Goal: Task Accomplishment & Management: Complete application form

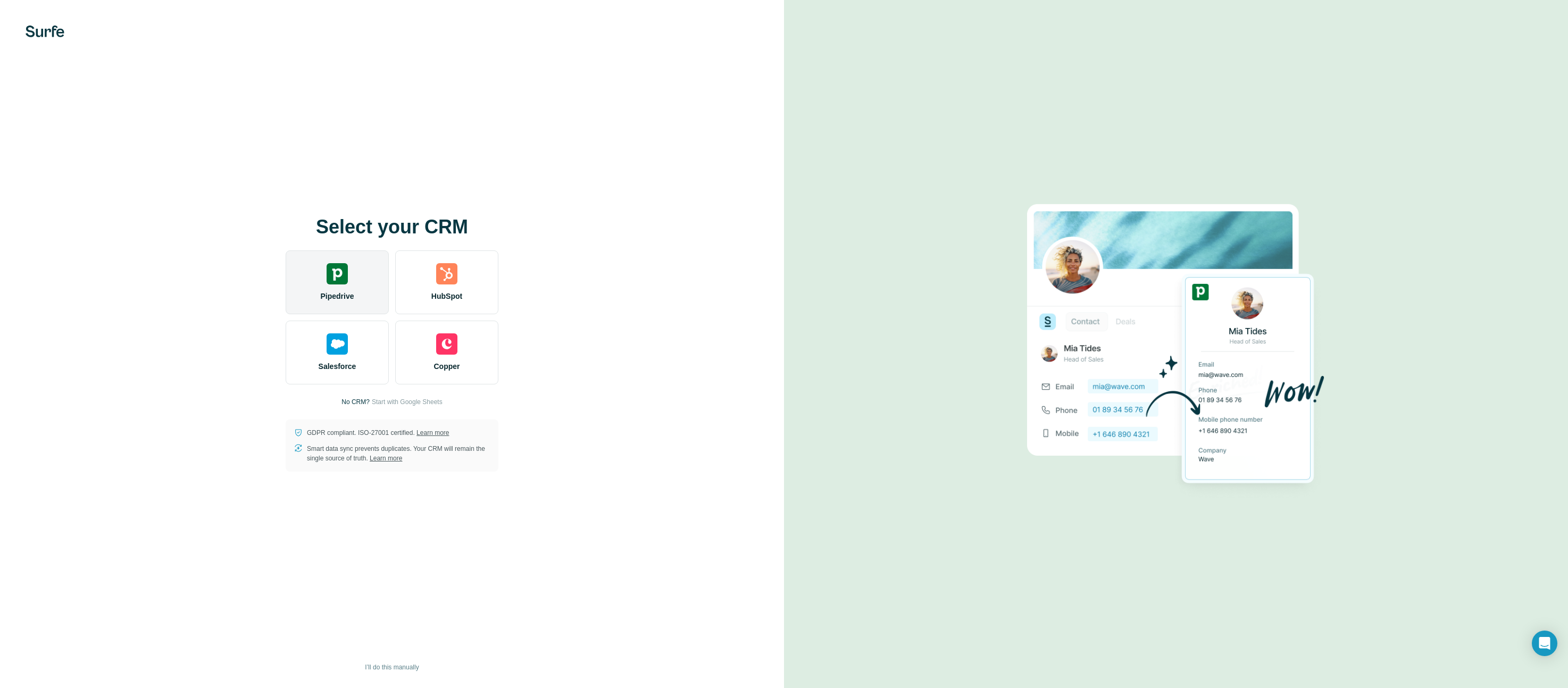
click at [381, 286] on div "Pipedrive" at bounding box center [337, 282] width 103 height 64
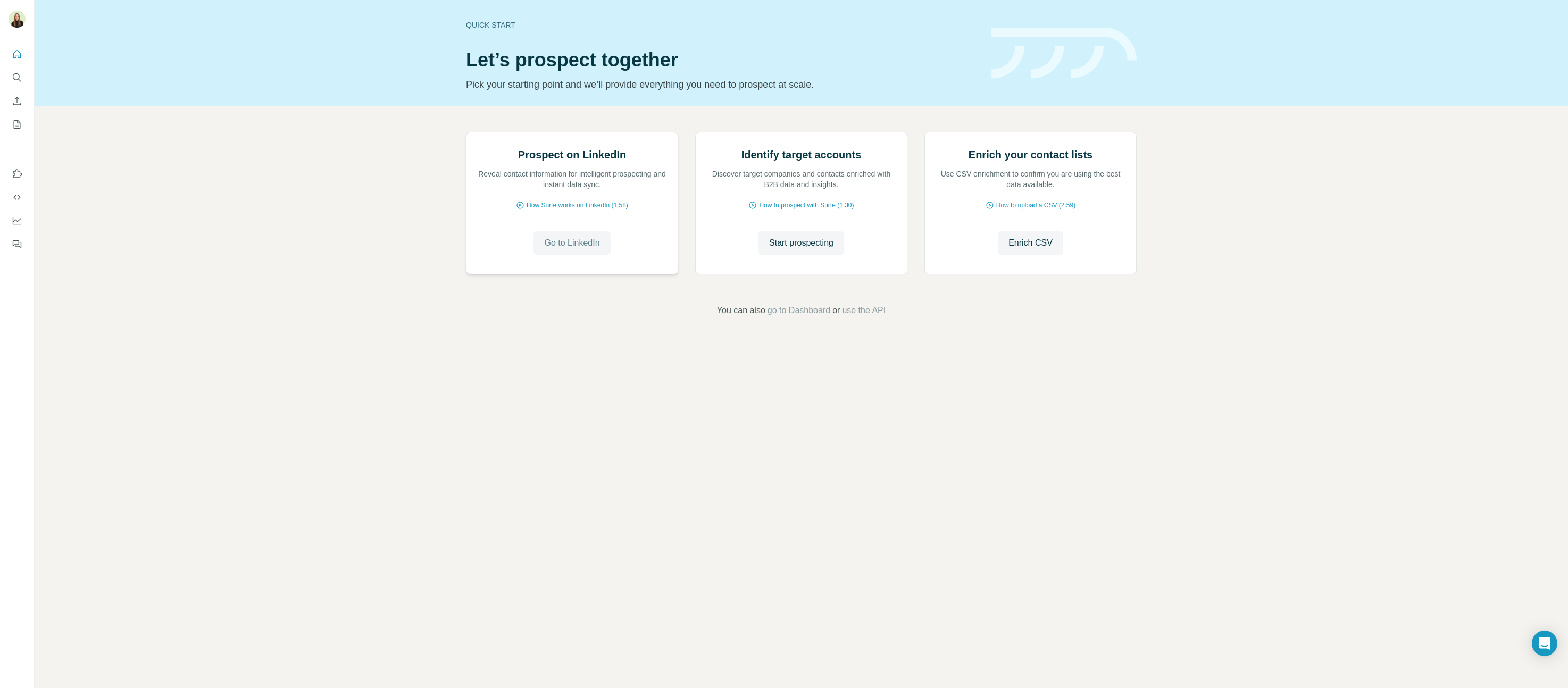
click at [581, 250] on span "Go to LinkedIn" at bounding box center [572, 243] width 56 height 12
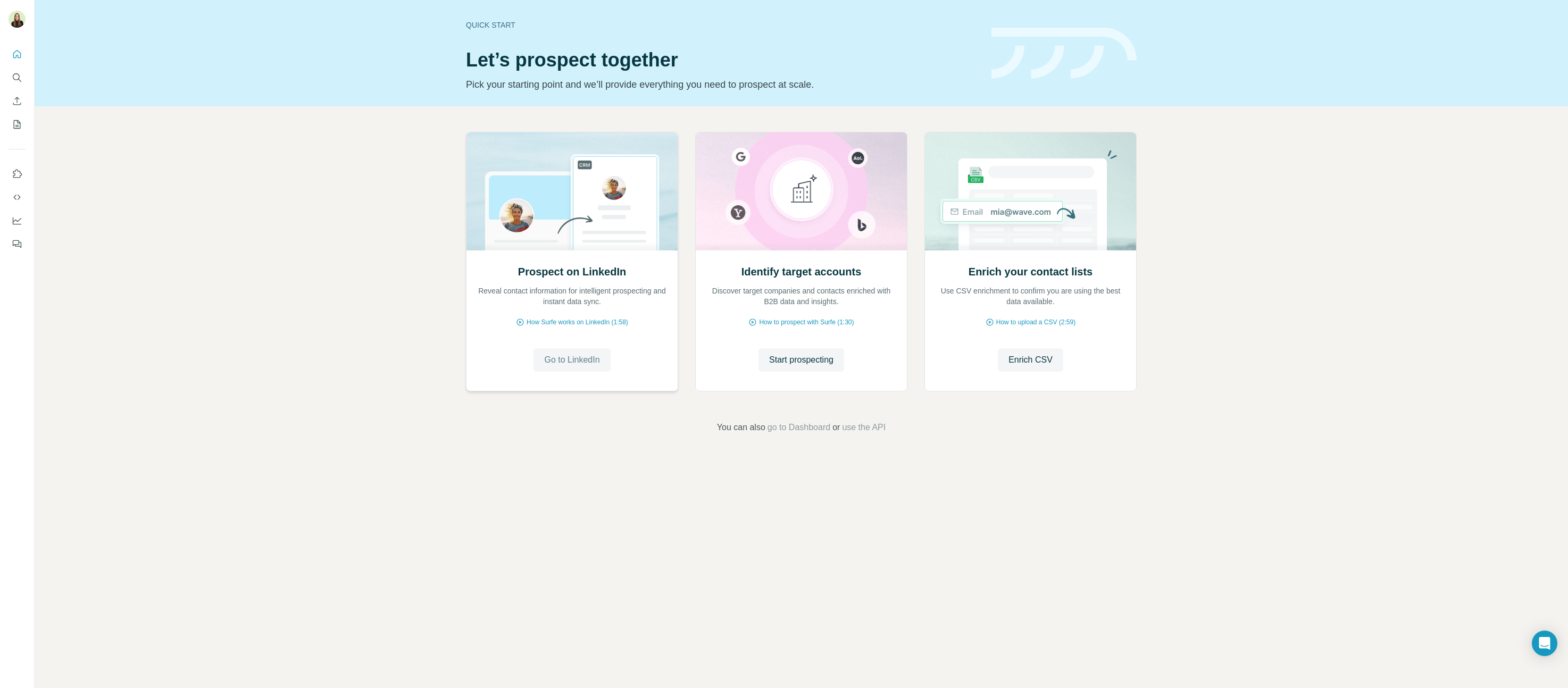
click at [590, 364] on span "Go to LinkedIn" at bounding box center [572, 360] width 56 height 12
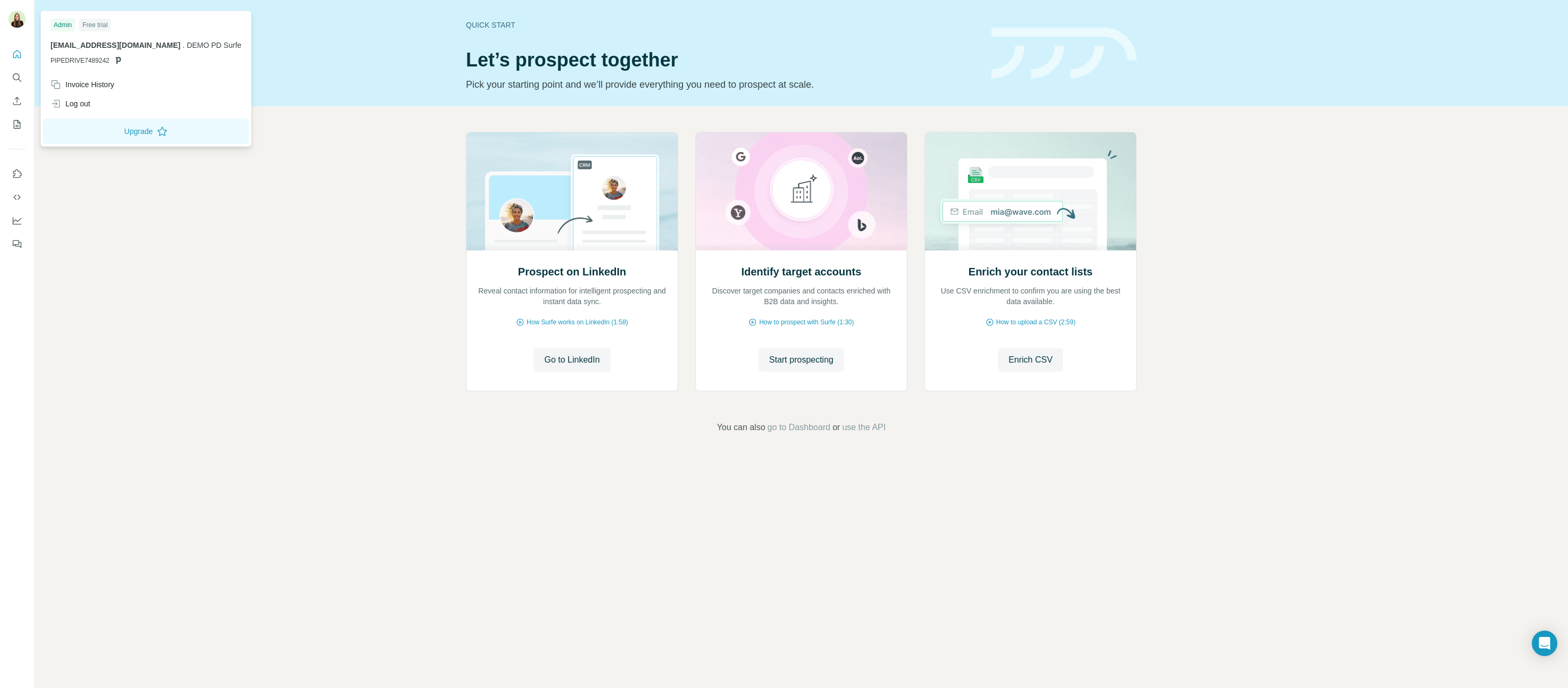
click at [17, 12] on img at bounding box center [17, 19] width 17 height 17
click at [90, 110] on div "Log out" at bounding box center [146, 104] width 204 height 19
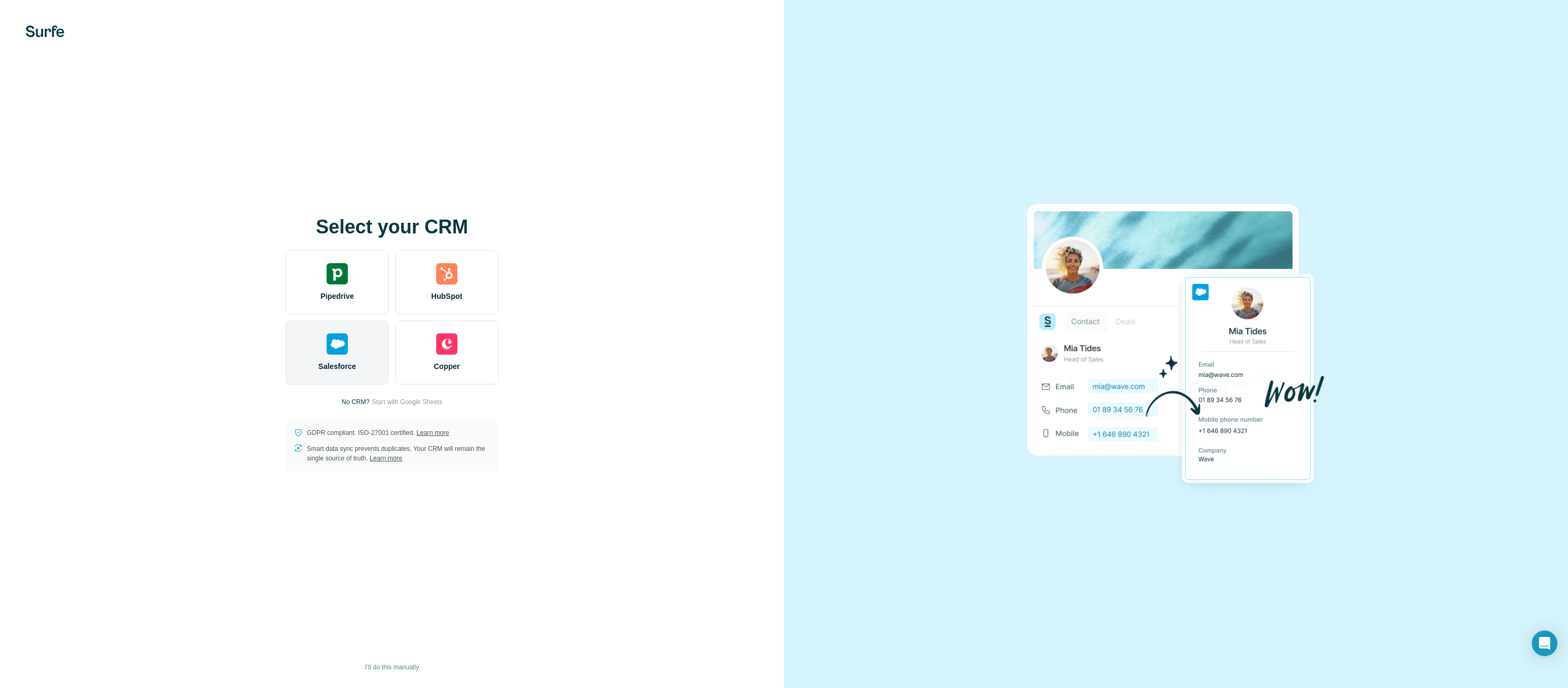
click at [348, 375] on div "Salesforce" at bounding box center [337, 352] width 103 height 64
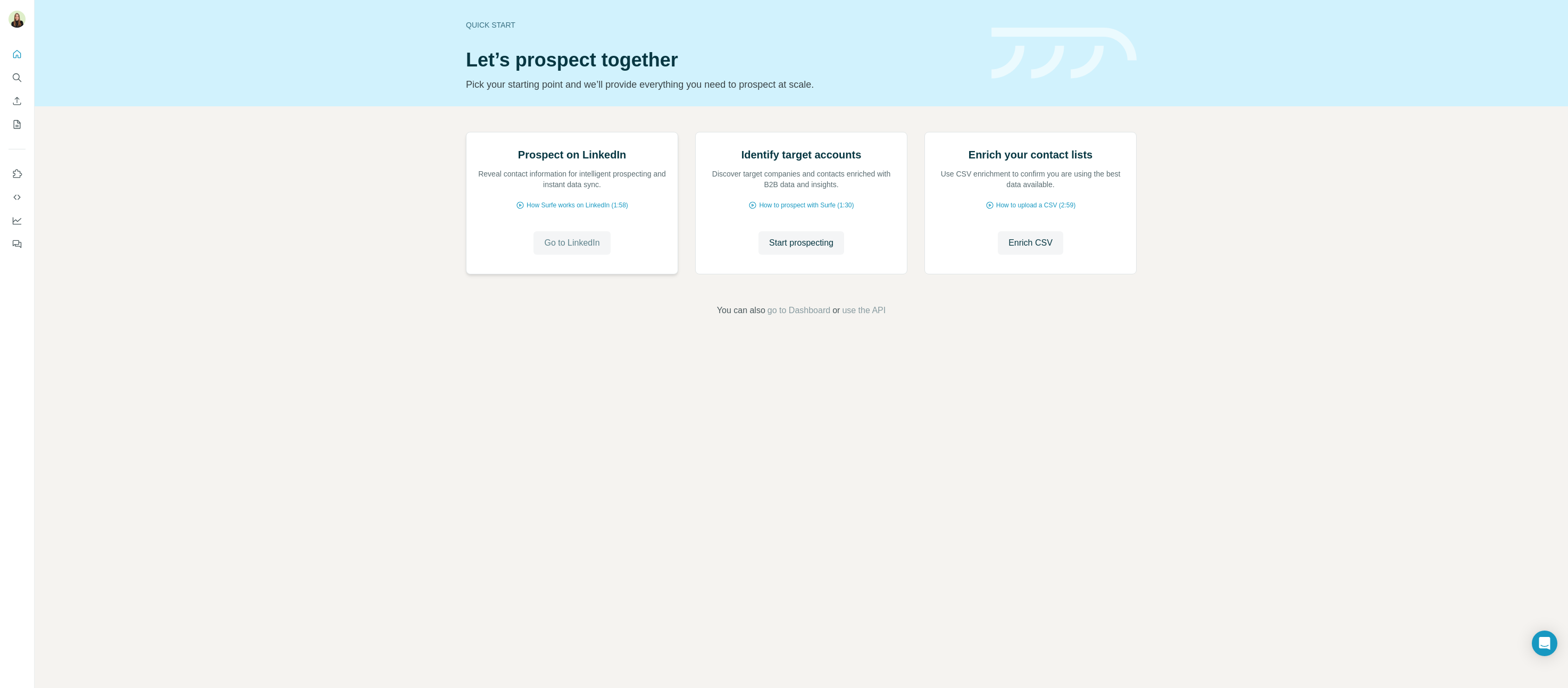
click at [569, 250] on span "Go to LinkedIn" at bounding box center [572, 243] width 56 height 12
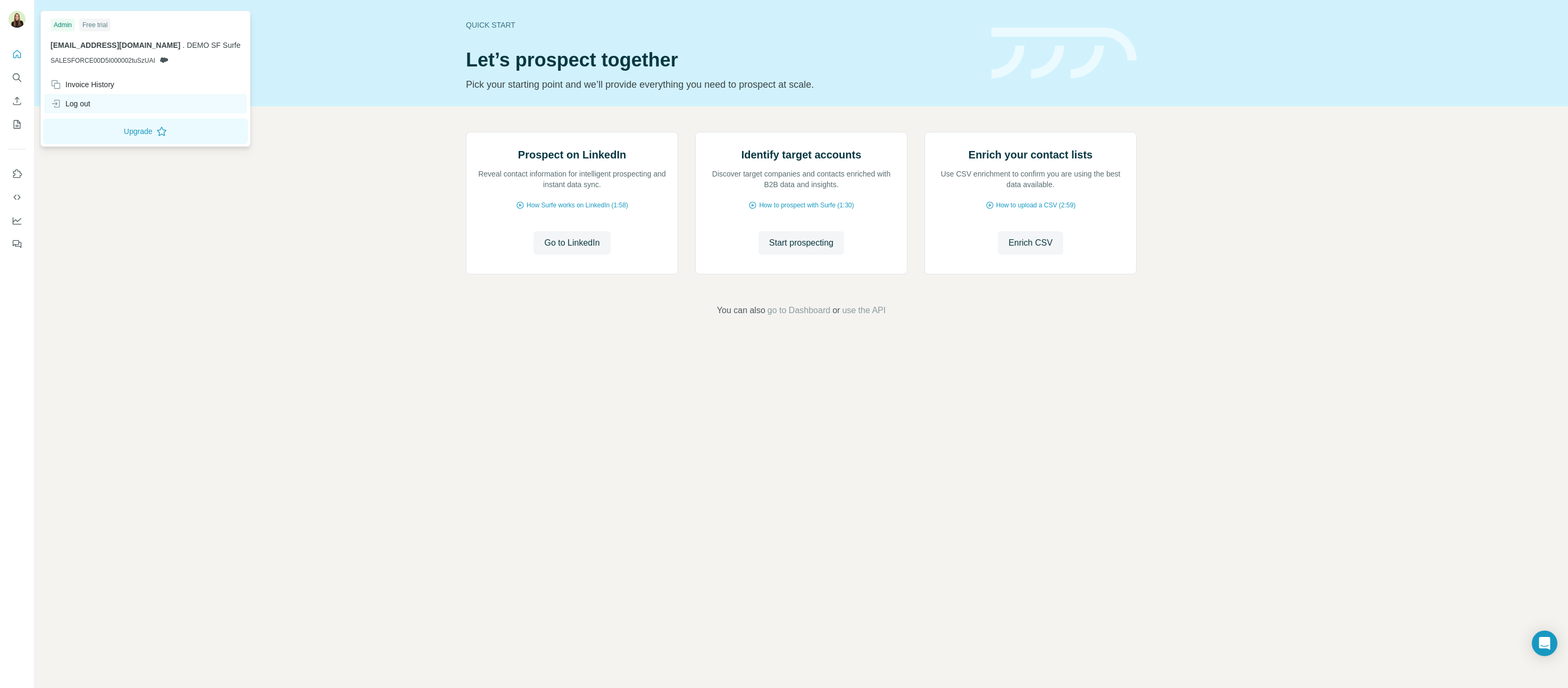
click at [65, 95] on div "Log out" at bounding box center [146, 104] width 203 height 19
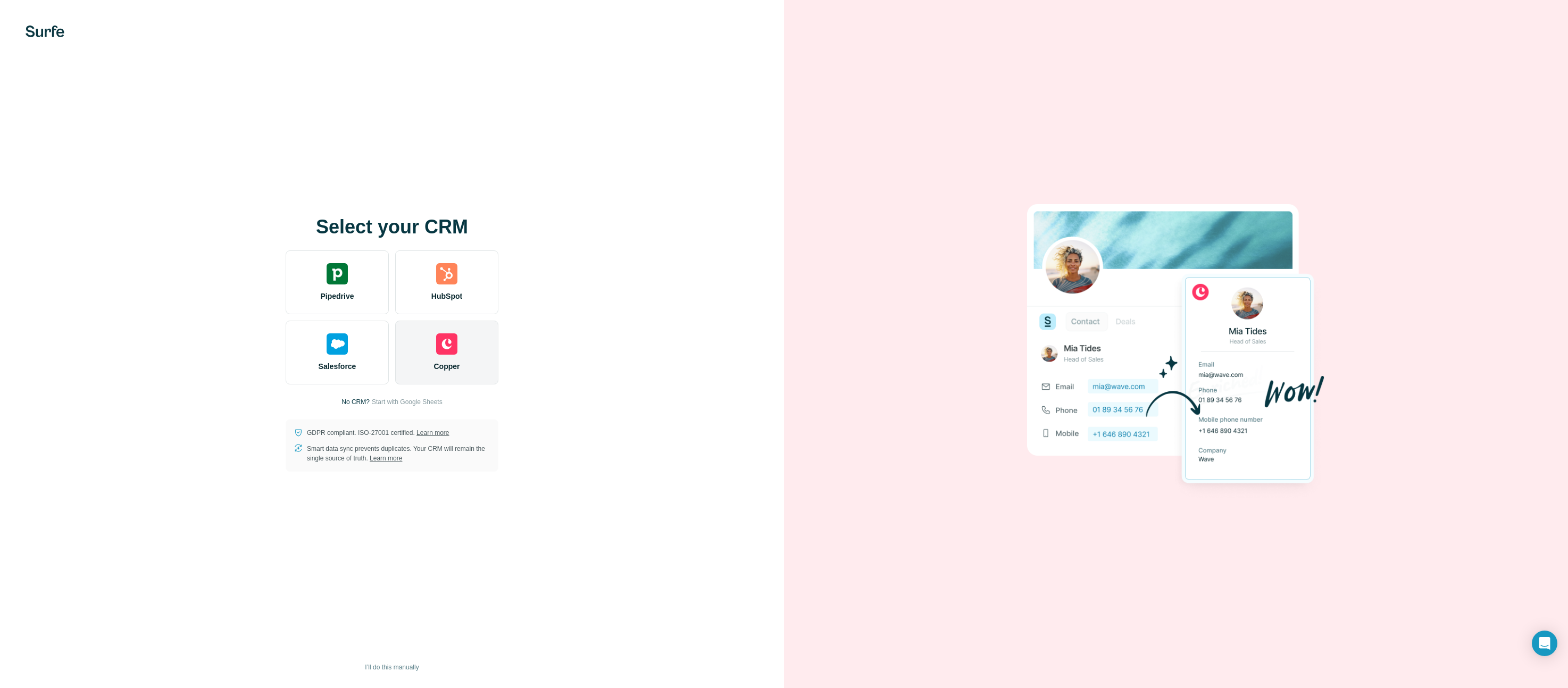
click at [462, 338] on div "Copper" at bounding box center [447, 352] width 103 height 64
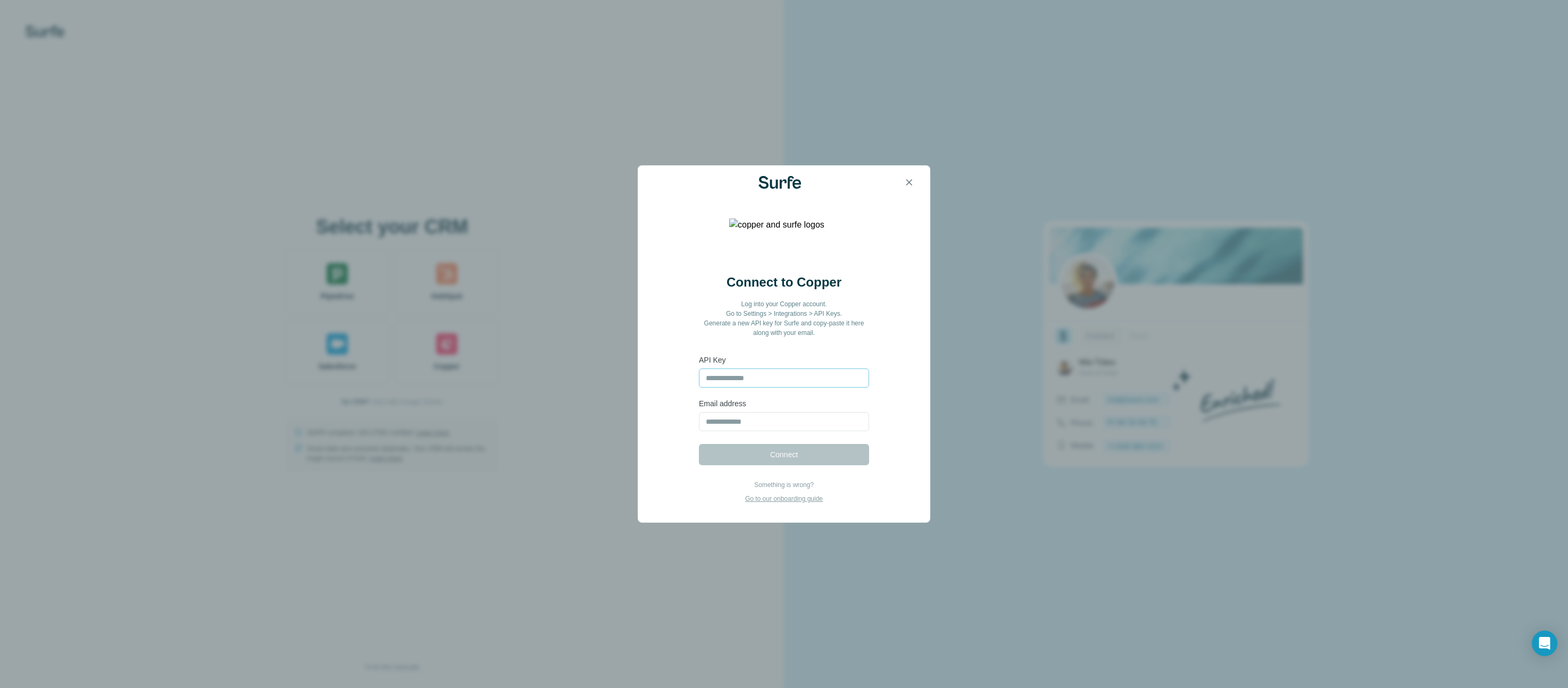
click at [756, 382] on input "text" at bounding box center [783, 378] width 170 height 19
type input "**********"
click at [756, 424] on input "email" at bounding box center [783, 422] width 170 height 19
type input "**********"
click at [770, 456] on span "Connect" at bounding box center [784, 454] width 28 height 10
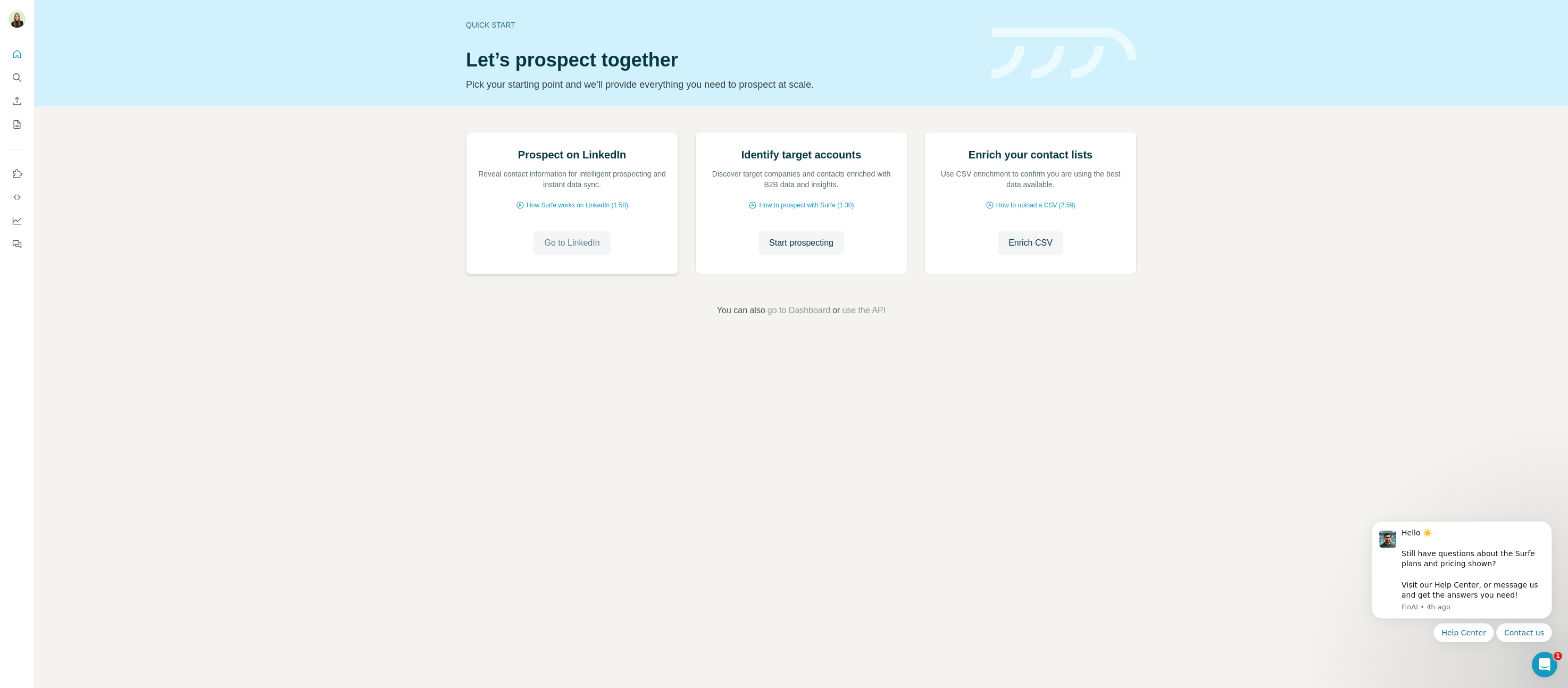
click at [567, 250] on span "Go to LinkedIn" at bounding box center [572, 243] width 56 height 12
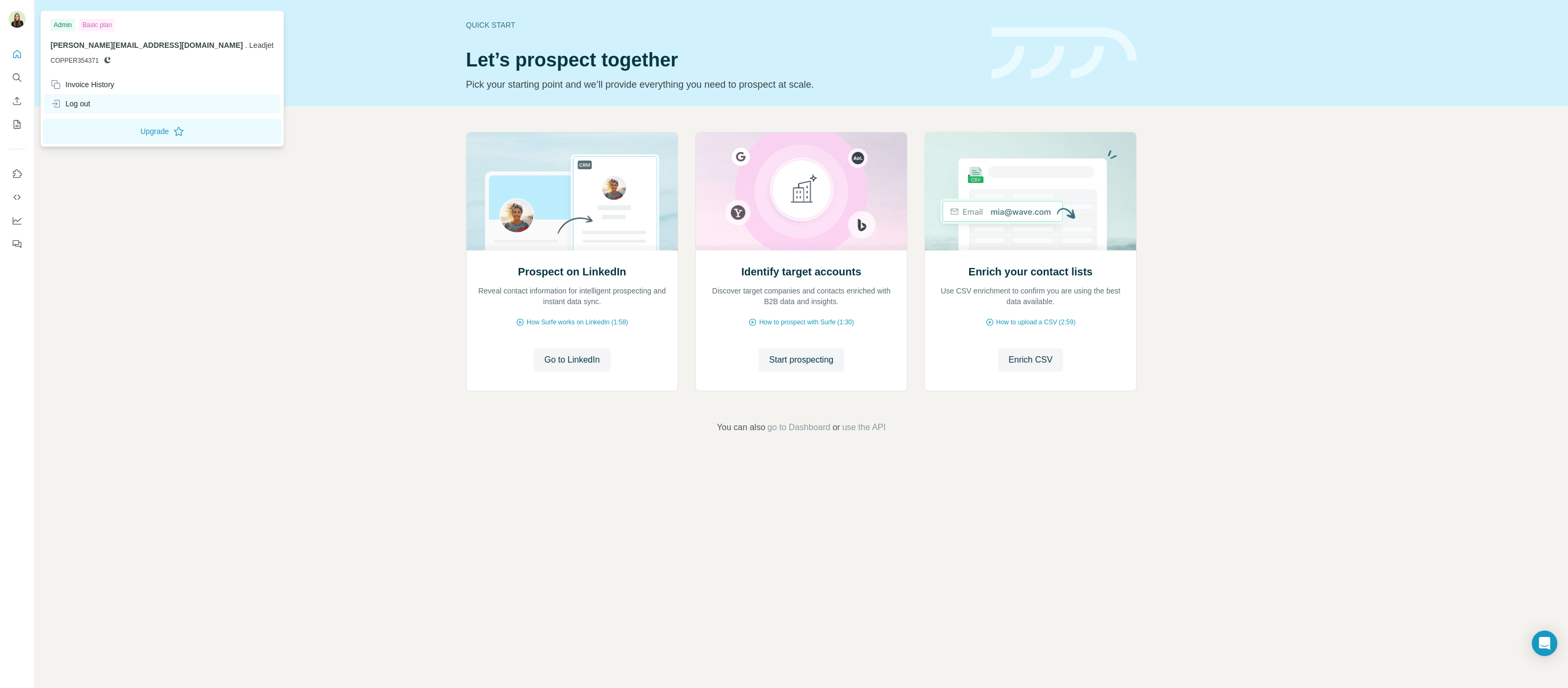
click at [82, 110] on div "Log out" at bounding box center [162, 104] width 236 height 19
